Goal: Task Accomplishment & Management: Use online tool/utility

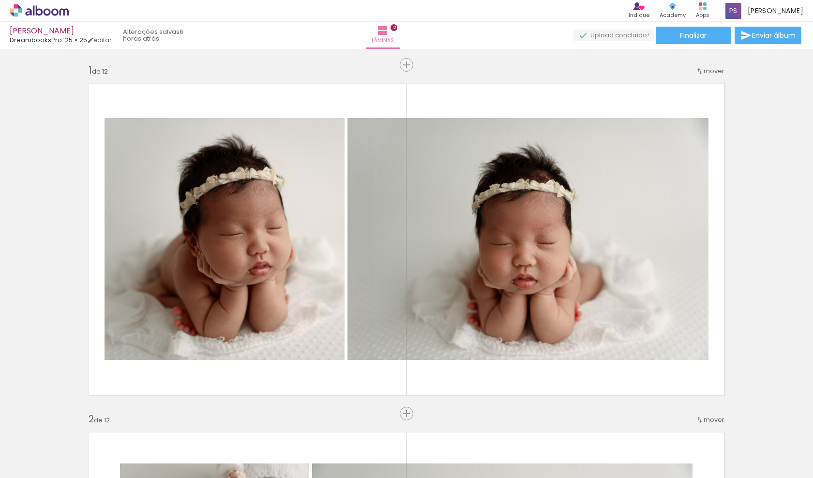
scroll to position [3873, 2]
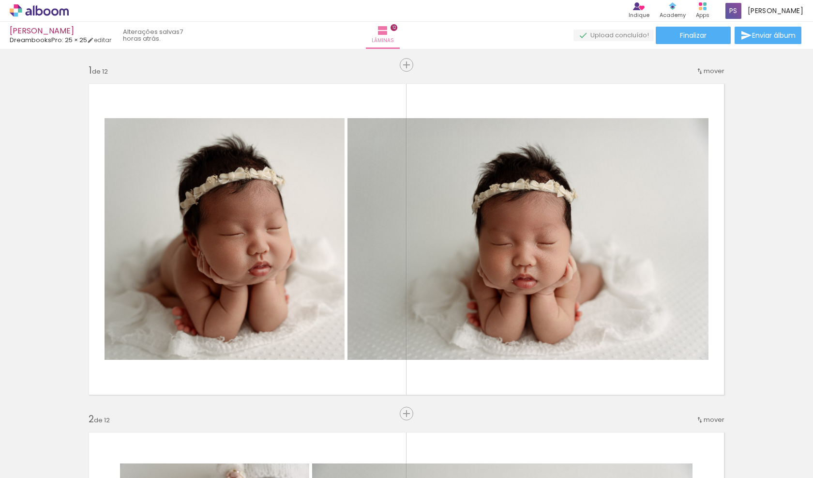
scroll to position [3873, 2]
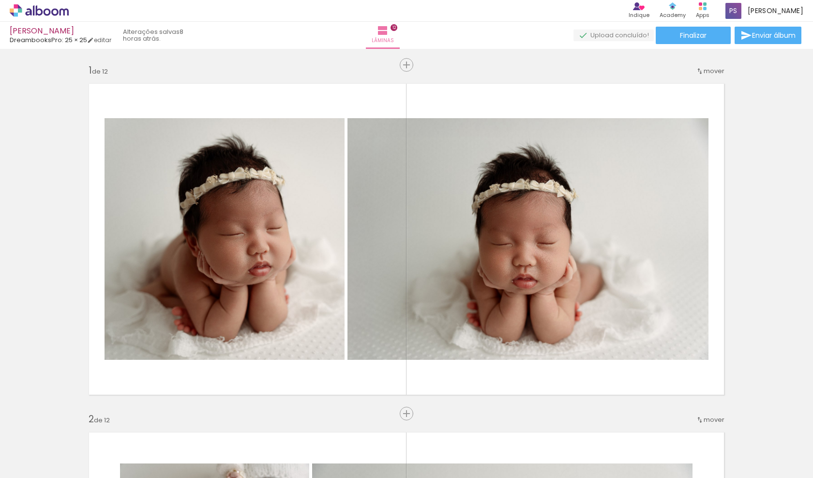
scroll to position [3873, 2]
